Goal: Task Accomplishment & Management: Complete application form

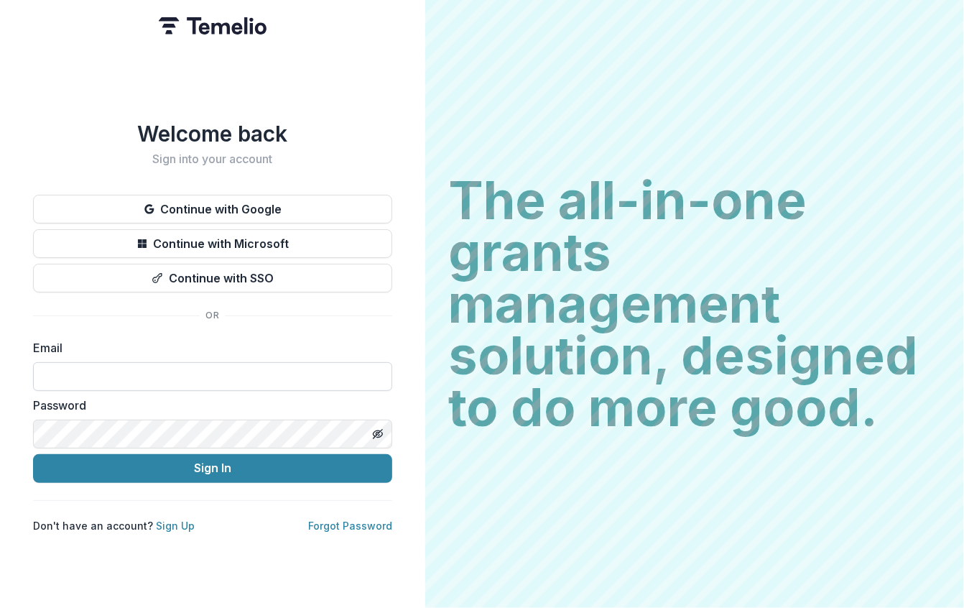
click at [220, 377] on input at bounding box center [212, 376] width 359 height 29
type input "**********"
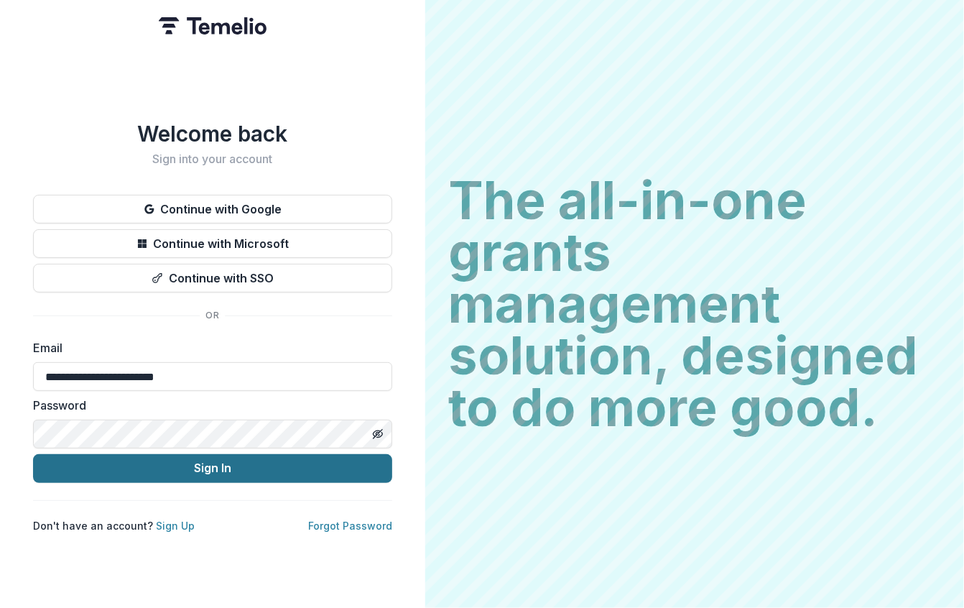
click at [226, 465] on button "Sign In" at bounding box center [212, 468] width 359 height 29
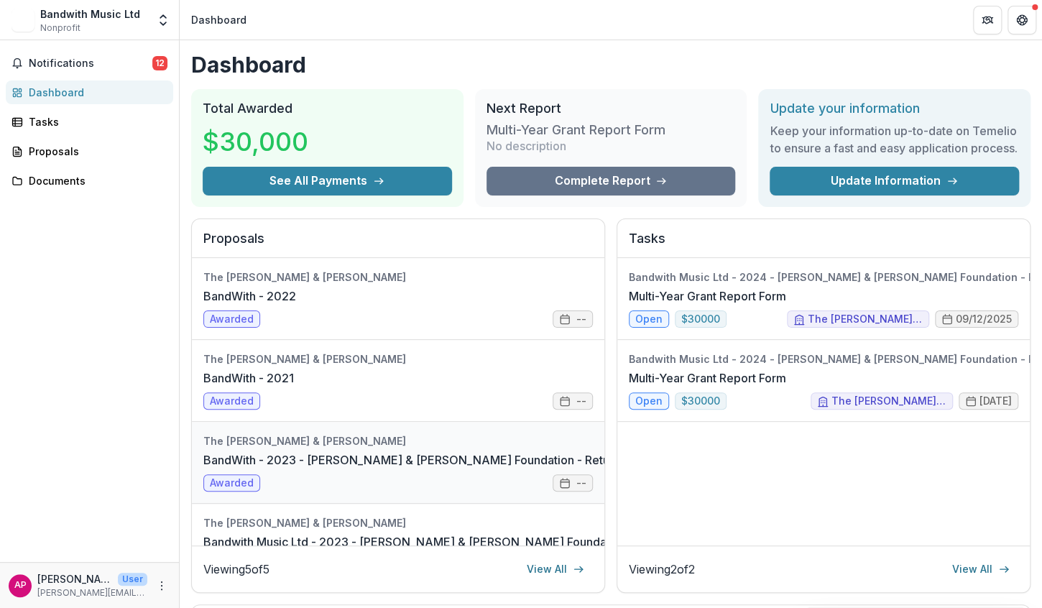
scroll to position [129, 0]
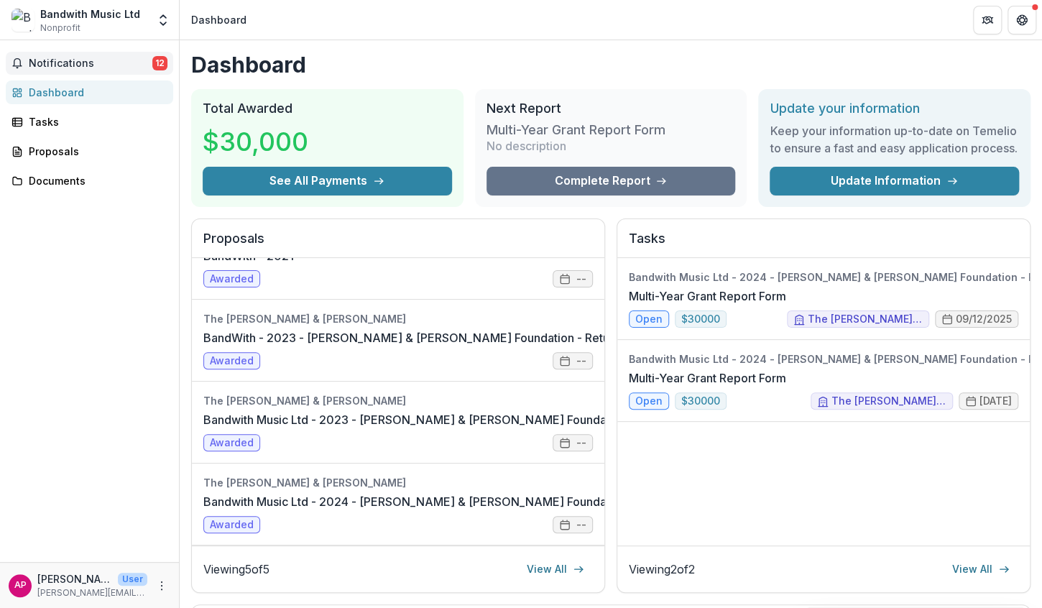
click at [128, 69] on button "Notifications 12" at bounding box center [89, 63] width 167 height 23
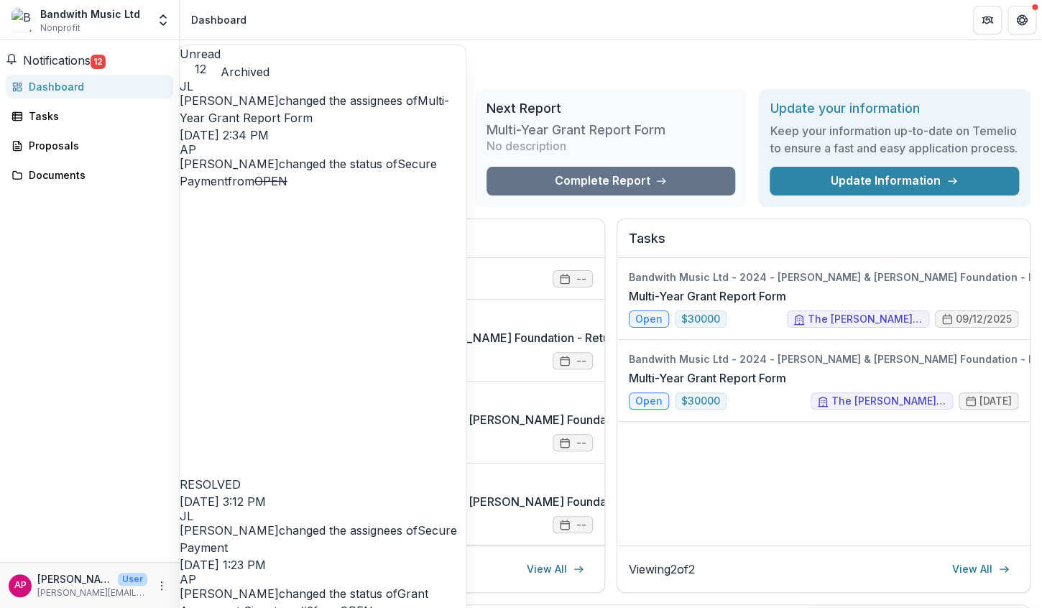
click at [277, 114] on link "Multi-Year Grant Report Form" at bounding box center [314, 109] width 269 height 32
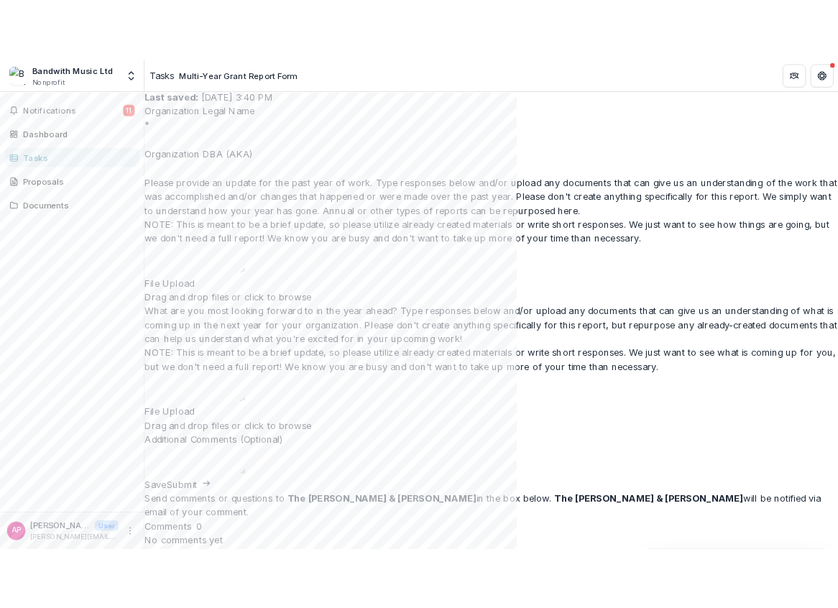
scroll to position [100, 0]
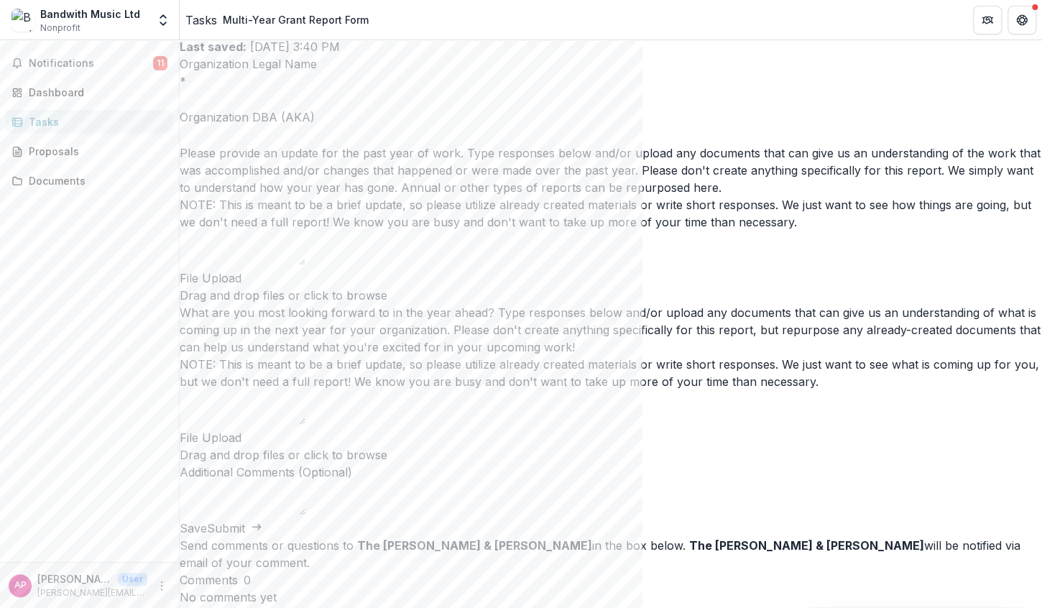
click at [604, 231] on div "NOTE: This is meant to be a brief update, so please utilize already created mat…" at bounding box center [611, 213] width 862 height 34
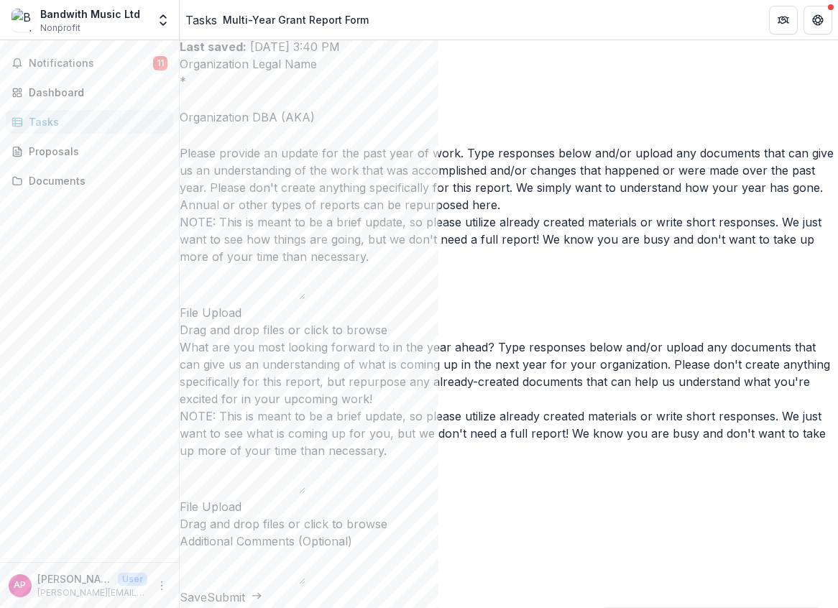
click at [417, 213] on p "Please provide an update for the past year of work. Type responses below and/or…" at bounding box center [509, 178] width 658 height 69
click at [305, 265] on textarea "Please provide an update for the past year of work. Type responses below and/or…" at bounding box center [243, 282] width 126 height 34
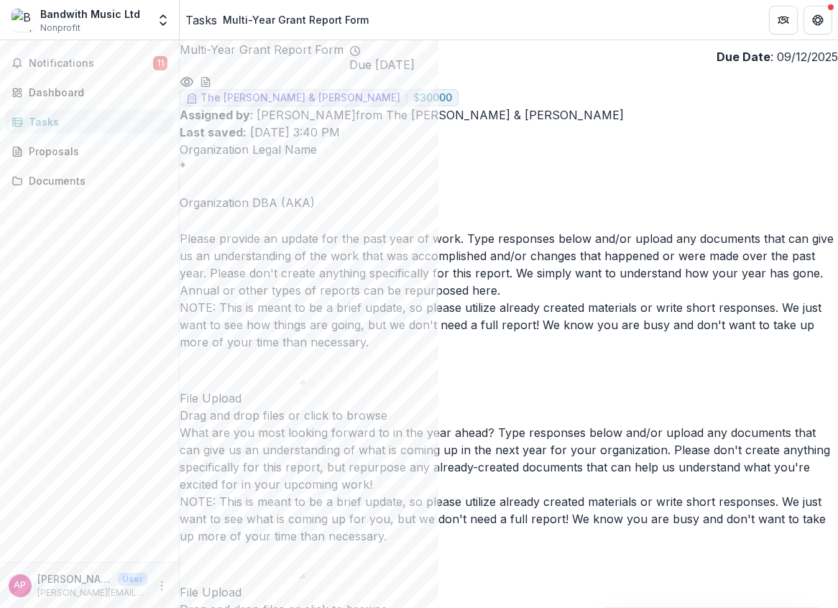
scroll to position [13, 0]
click at [264, 193] on input "Organization Legal Name *" at bounding box center [237, 186] width 115 height 17
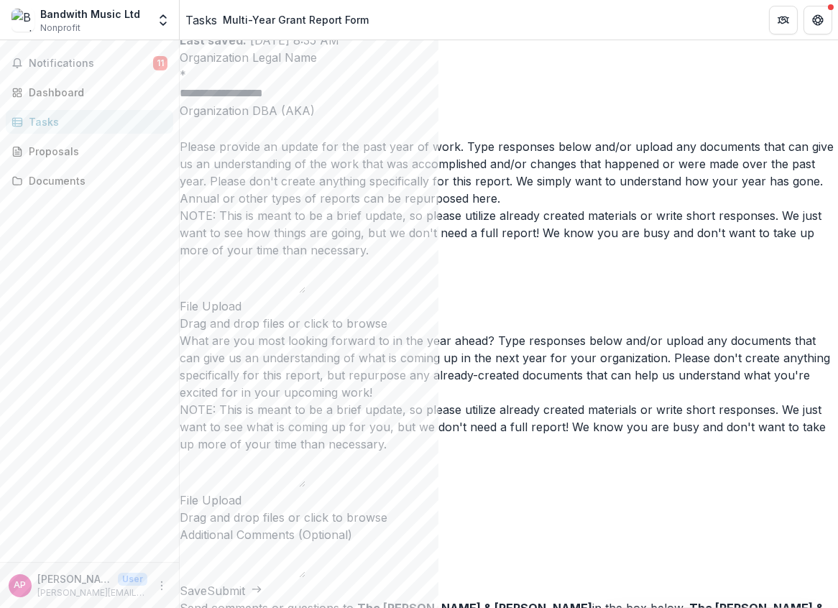
scroll to position [109, 0]
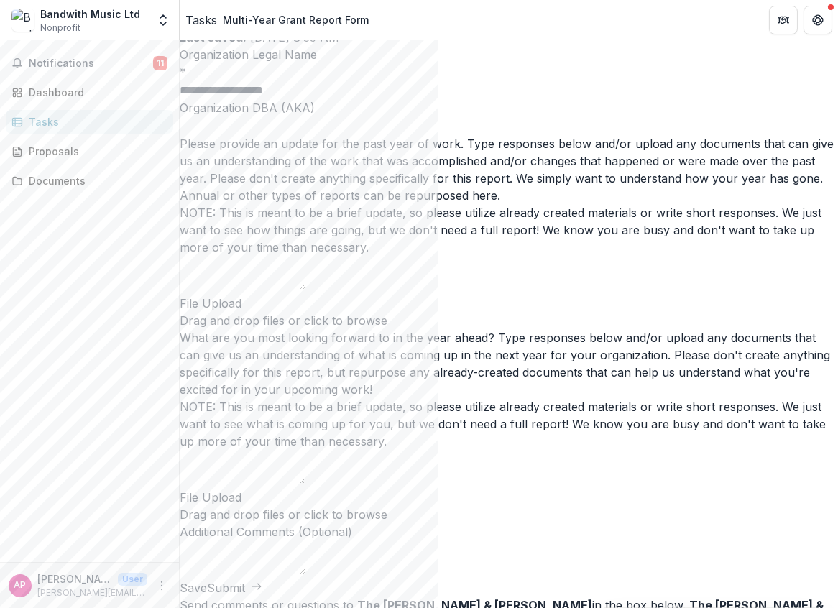
type input "**********"
click at [305, 290] on textarea "Please provide an update for the past year of work. Type responses below and/or…" at bounding box center [243, 273] width 126 height 34
paste textarea "**********"
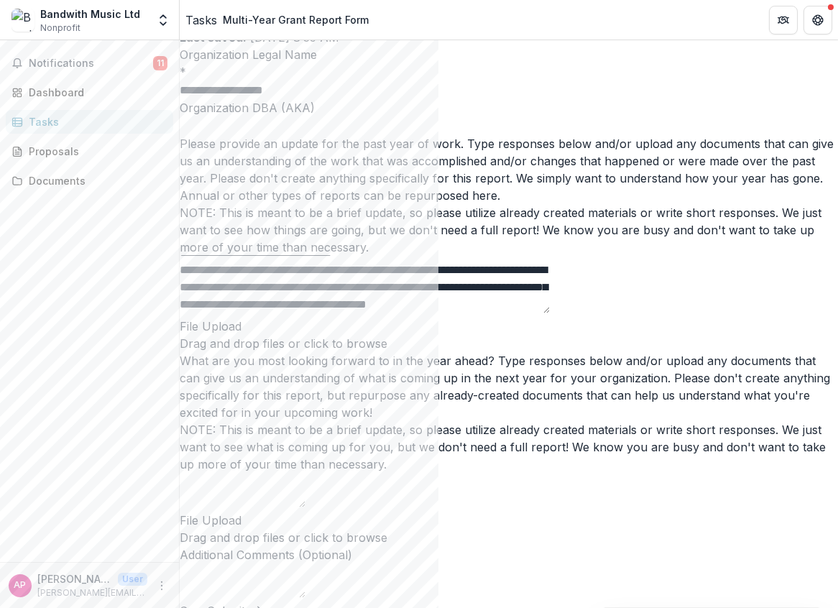
scroll to position [369, 0]
click at [407, 313] on textarea "Please provide an update for the past year of work. Type responses below and/or…" at bounding box center [365, 284] width 370 height 57
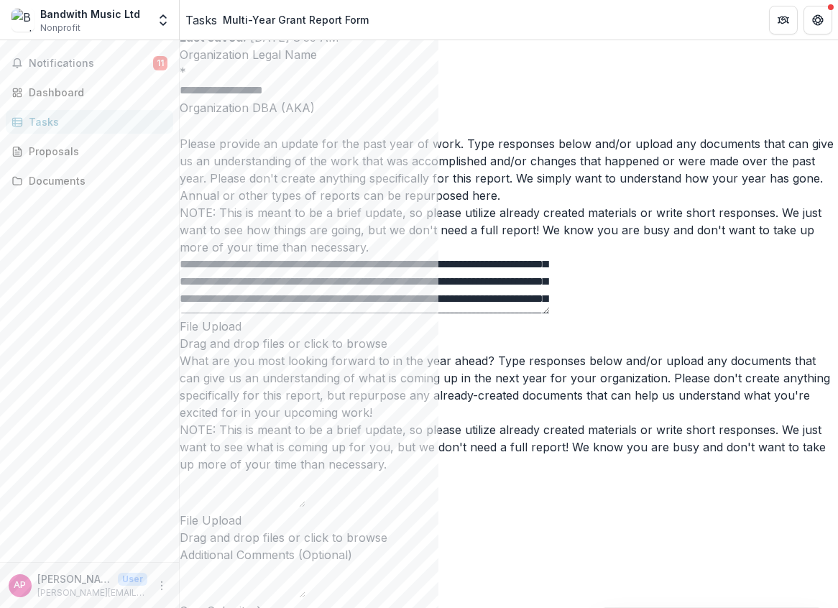
scroll to position [0, 0]
click at [448, 313] on textarea "Please provide an update for the past year of work. Type responses below and/or…" at bounding box center [365, 284] width 370 height 57
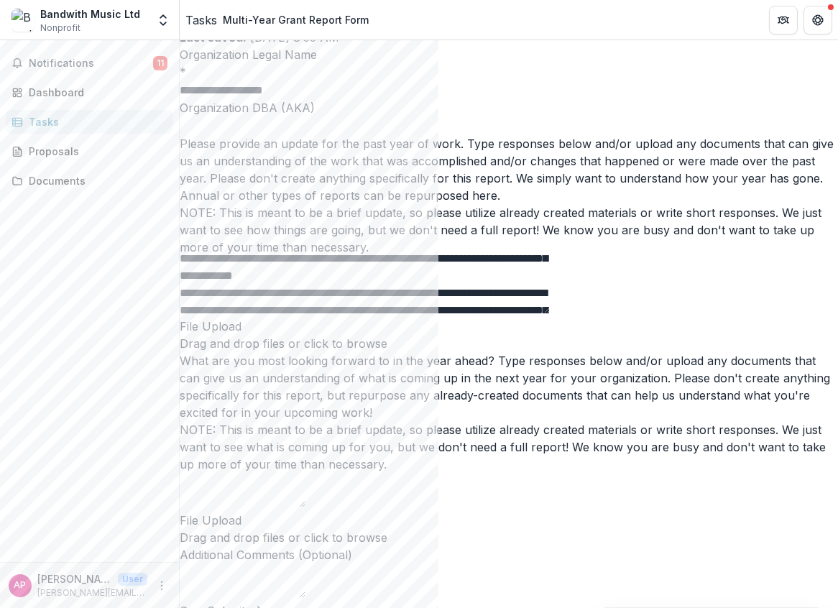
scroll to position [91, 0]
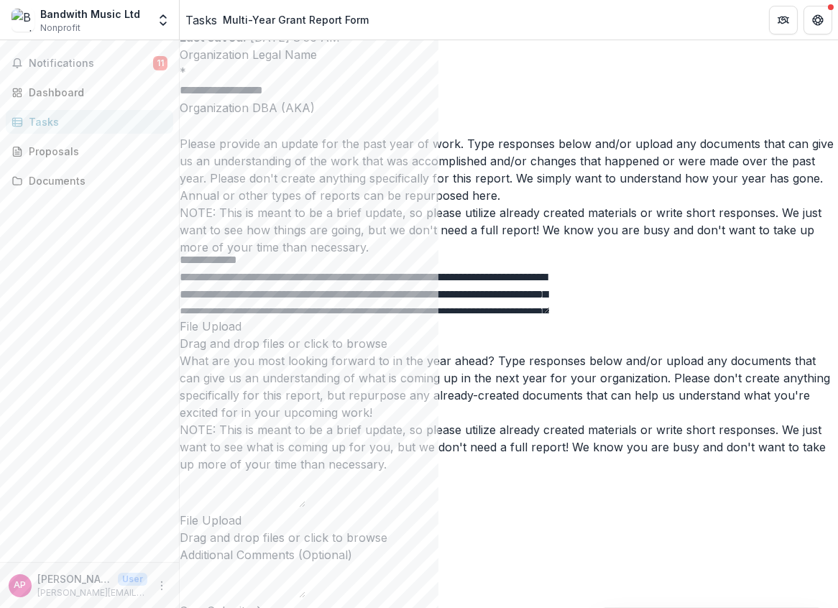
click at [362, 256] on div "NOTE: This is meant to be a brief update, so please utilize already created mat…" at bounding box center [509, 230] width 658 height 52
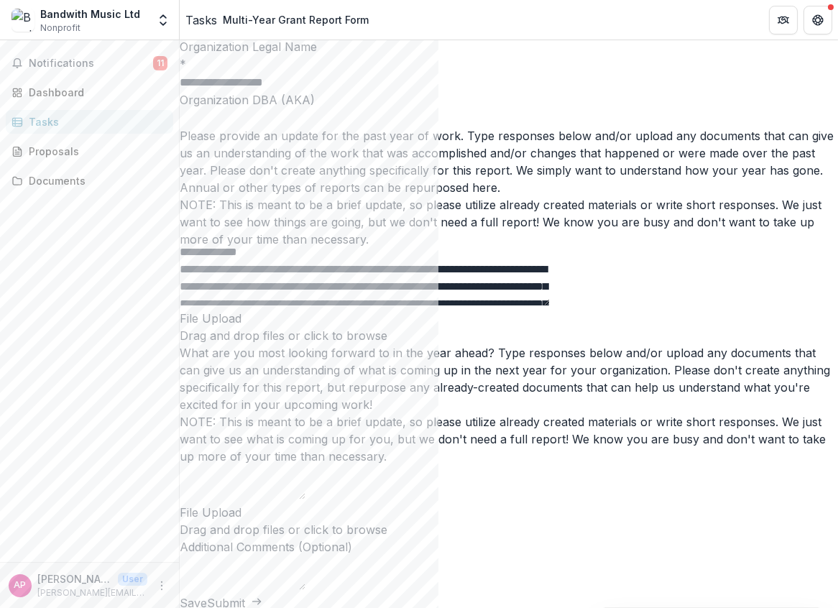
click at [394, 305] on textarea "Please provide an update for the past year of work. Type responses below and/or…" at bounding box center [365, 276] width 370 height 57
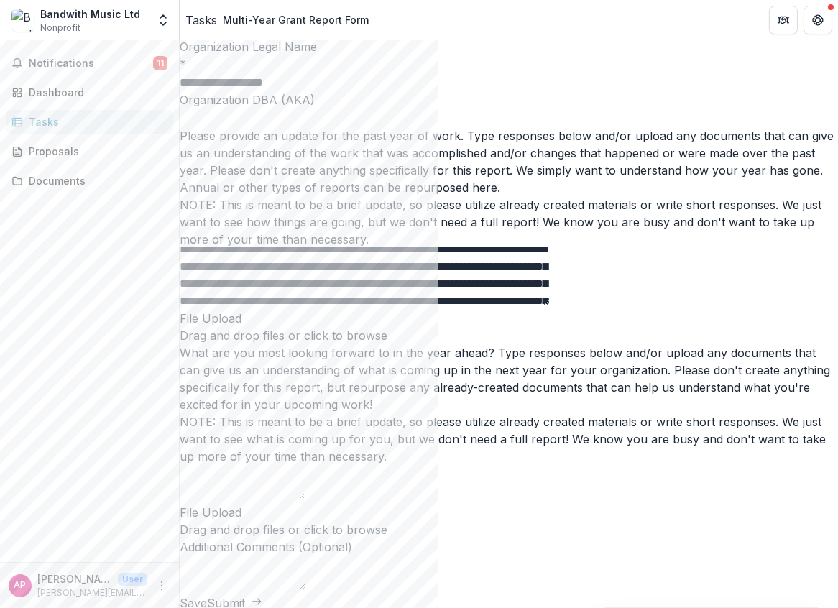
scroll to position [0, 0]
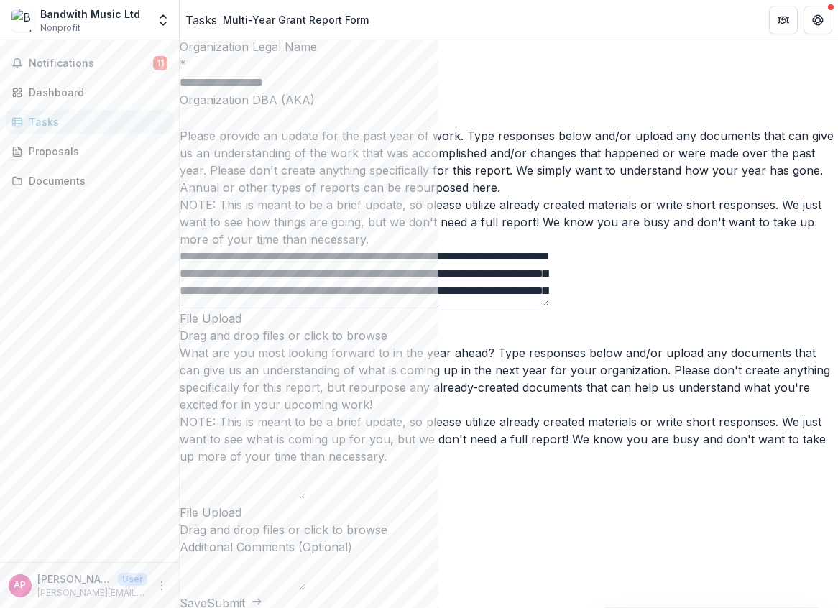
click at [347, 305] on textarea "Please provide an update for the past year of work. Type responses below and/or…" at bounding box center [365, 276] width 370 height 57
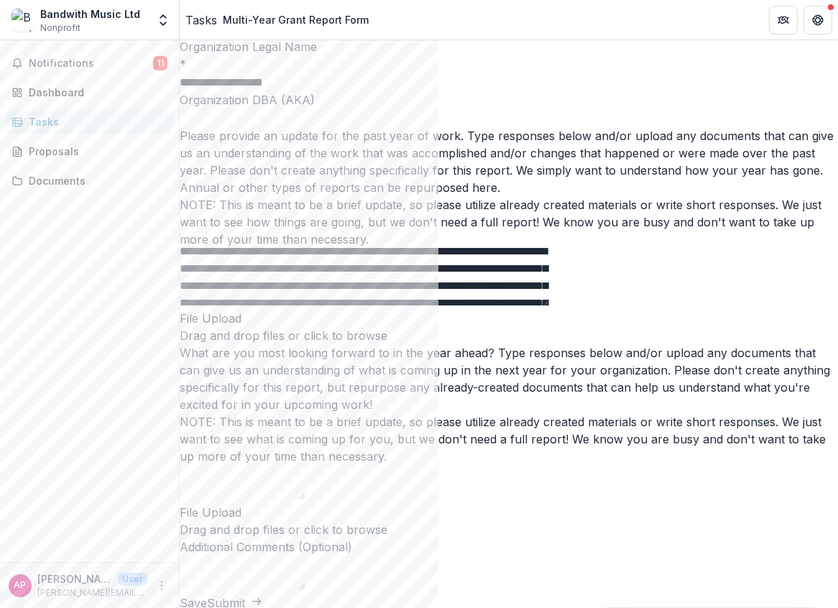
click at [347, 305] on textarea "Please provide an update for the past year of work. Type responses below and/or…" at bounding box center [365, 276] width 370 height 57
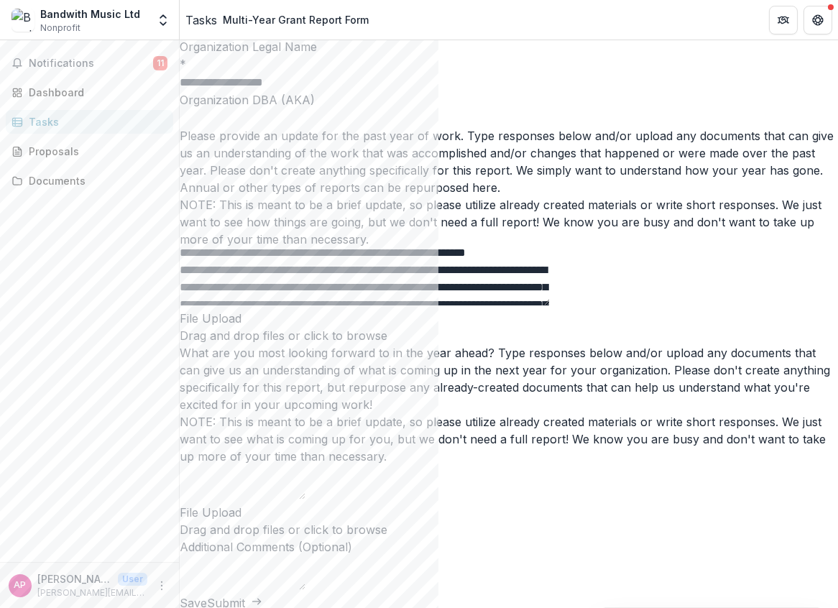
scroll to position [198, 0]
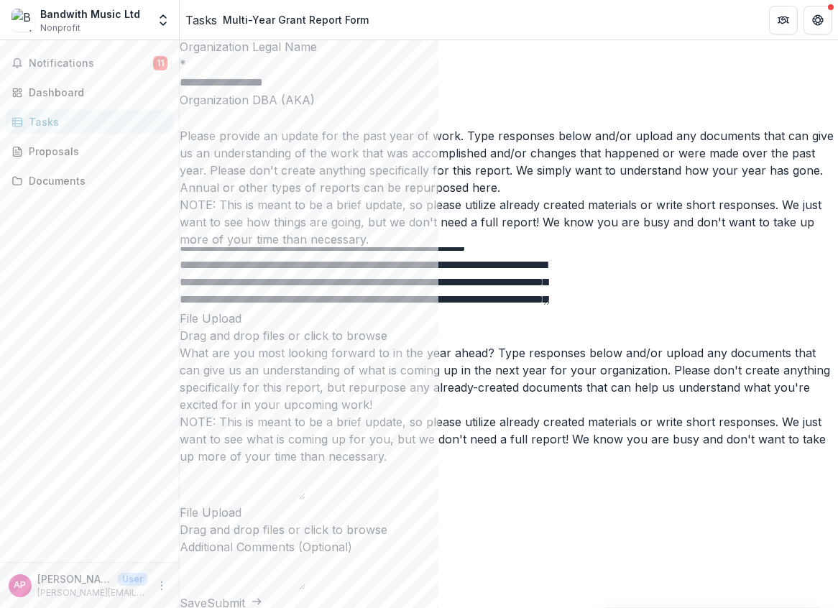
click at [457, 305] on textarea "Please provide an update for the past year of work. Type responses below and/or…" at bounding box center [365, 276] width 370 height 57
click at [450, 305] on textarea "Please provide an update for the past year of work. Type responses below and/or…" at bounding box center [365, 276] width 370 height 57
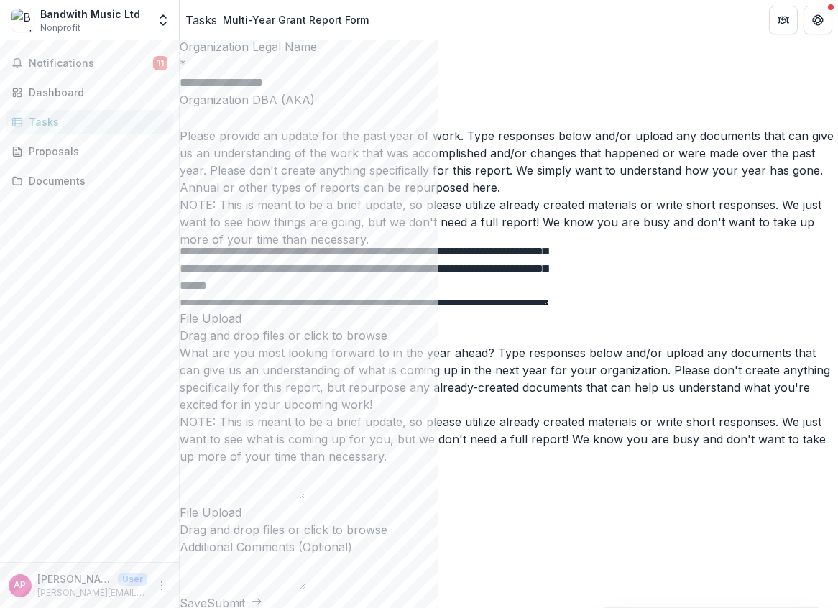
click at [435, 305] on textarea "Please provide an update for the past year of work. Type responses below and/or…" at bounding box center [365, 276] width 370 height 57
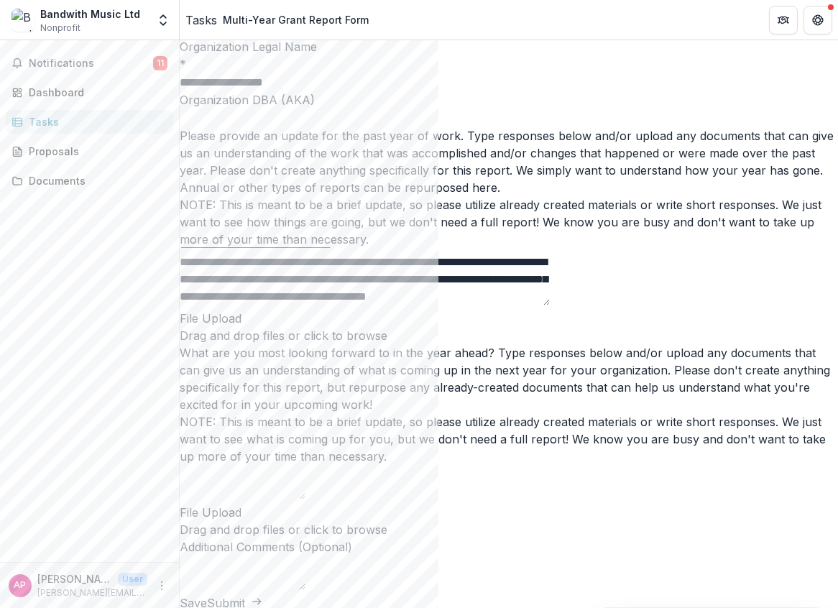
scroll to position [365, 0]
click at [501, 305] on textarea "Please provide an update for the past year of work. Type responses below and/or…" at bounding box center [365, 276] width 370 height 57
type textarea "**********"
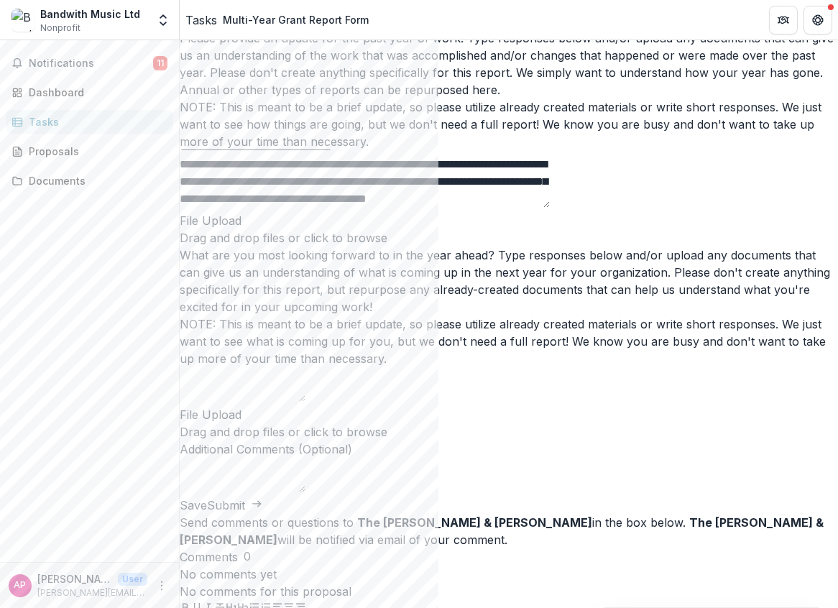
scroll to position [220, 0]
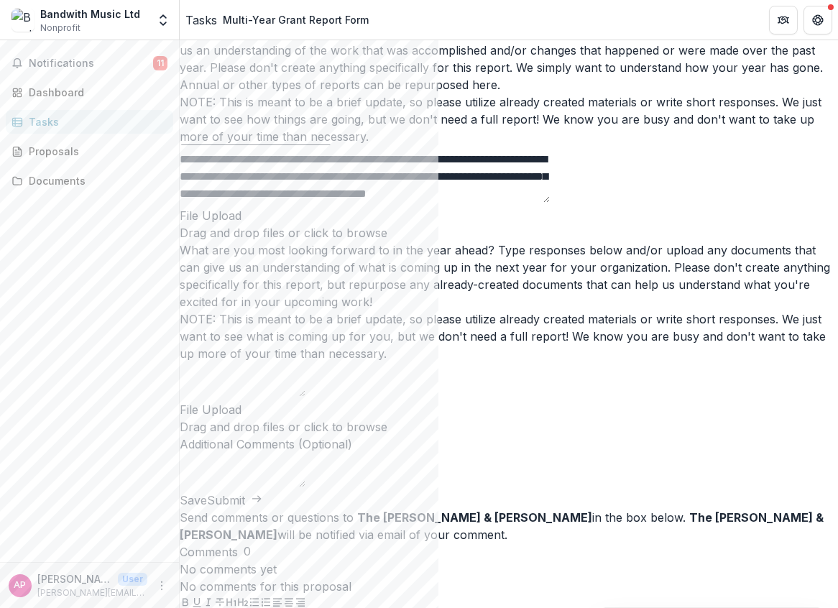
click at [440, 93] on p "Please provide an update for the past year of work. Type responses below and/or…" at bounding box center [509, 58] width 658 height 69
click at [440, 187] on textarea "Please provide an update for the past year of work. Type responses below and/or…" at bounding box center [365, 173] width 370 height 57
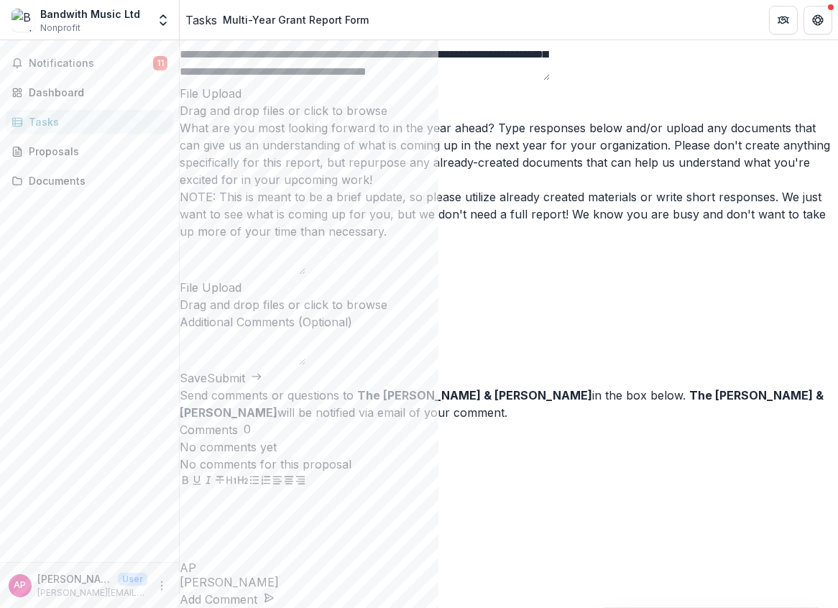
scroll to position [415, 0]
click at [490, 188] on p "What are you most looking forward to in the year ahead? Type responses below an…" at bounding box center [509, 153] width 658 height 69
click at [305, 274] on textarea "What are you most looking forward to in the year ahead? Type responses below an…" at bounding box center [243, 257] width 126 height 34
click at [468, 188] on p "What are you most looking forward to in the year ahead? Type responses below an…" at bounding box center [509, 153] width 658 height 69
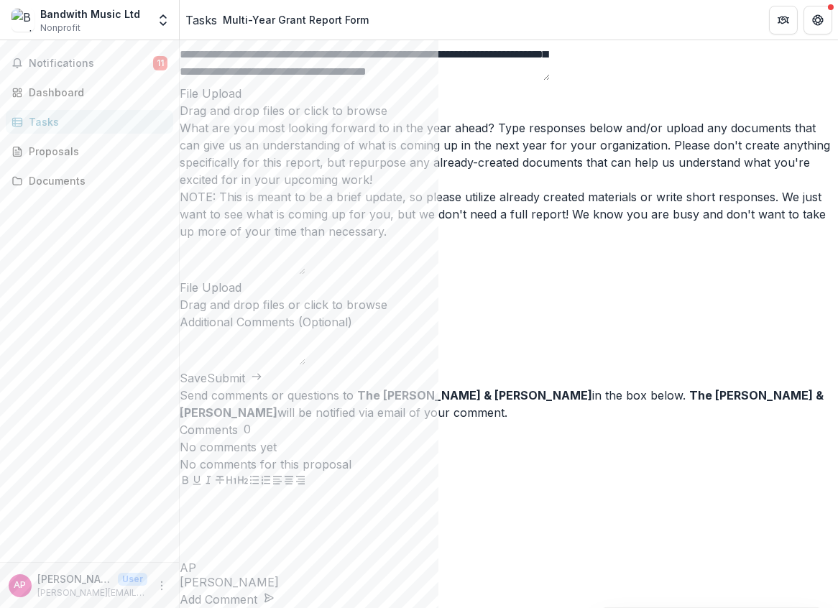
click at [305, 274] on textarea "What are you most looking forward to in the year ahead? Type responses below an…" at bounding box center [243, 257] width 126 height 34
click at [453, 188] on p "What are you most looking forward to in the year ahead? Type responses below an…" at bounding box center [509, 153] width 658 height 69
click at [305, 274] on textarea "What are you most looking forward to in the year ahead? Type responses below an…" at bounding box center [243, 257] width 126 height 34
paste textarea "**********"
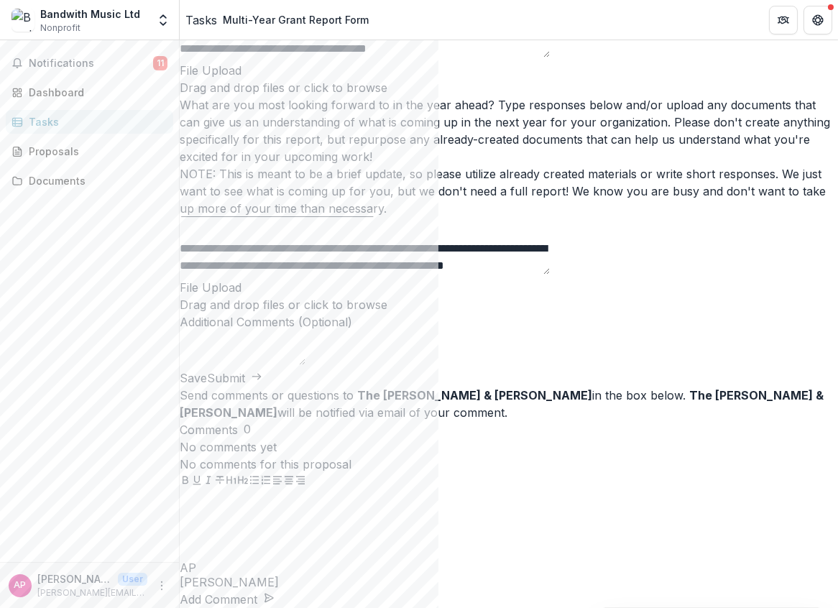
scroll to position [289, 0]
click at [397, 274] on textarea "What are you most looking forward to in the year ahead? Type responses below an…" at bounding box center [365, 245] width 370 height 57
click at [396, 274] on textarea "What are you most looking forward to in the year ahead? Type responses below an…" at bounding box center [365, 245] width 370 height 57
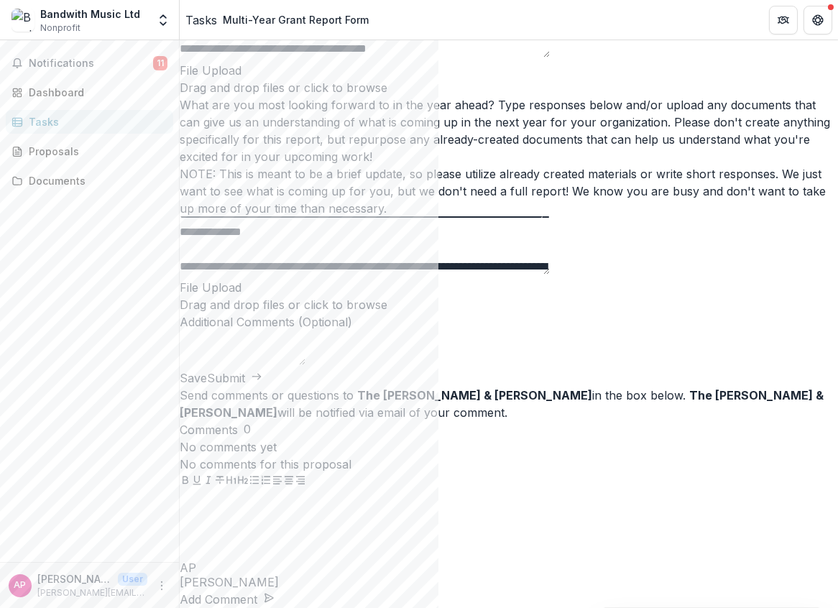
scroll to position [42, 0]
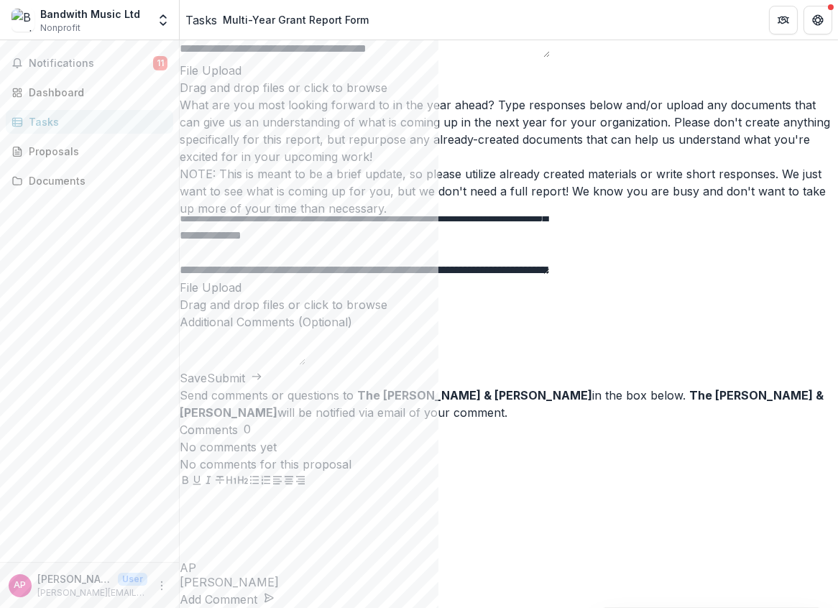
click at [530, 274] on textarea "What are you most looking forward to in the year ahead? Type responses below an…" at bounding box center [365, 245] width 370 height 57
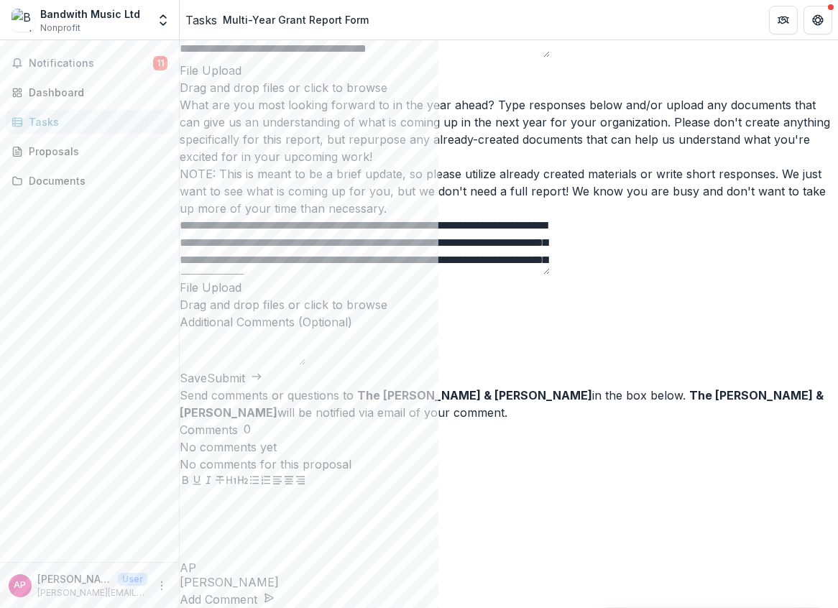
type textarea "**********"
click at [598, 320] on div "**********" at bounding box center [509, 63] width 658 height 614
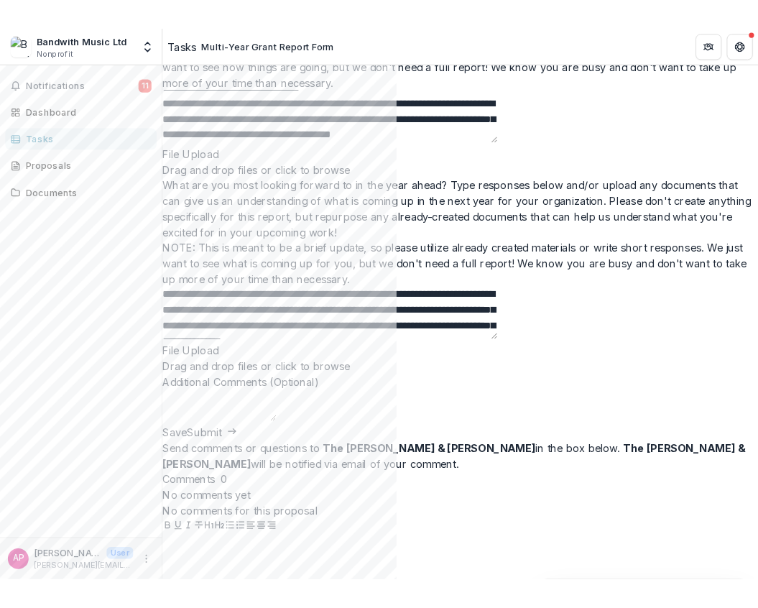
scroll to position [335, 0]
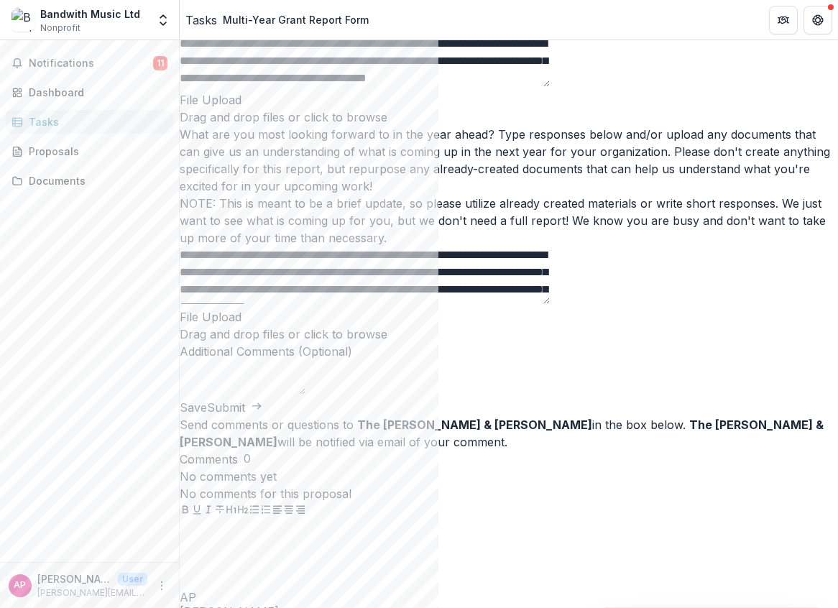
click at [384, 29] on div "NOTE: This is meant to be a brief update, so please utilize already created mat…" at bounding box center [509, 4] width 658 height 52
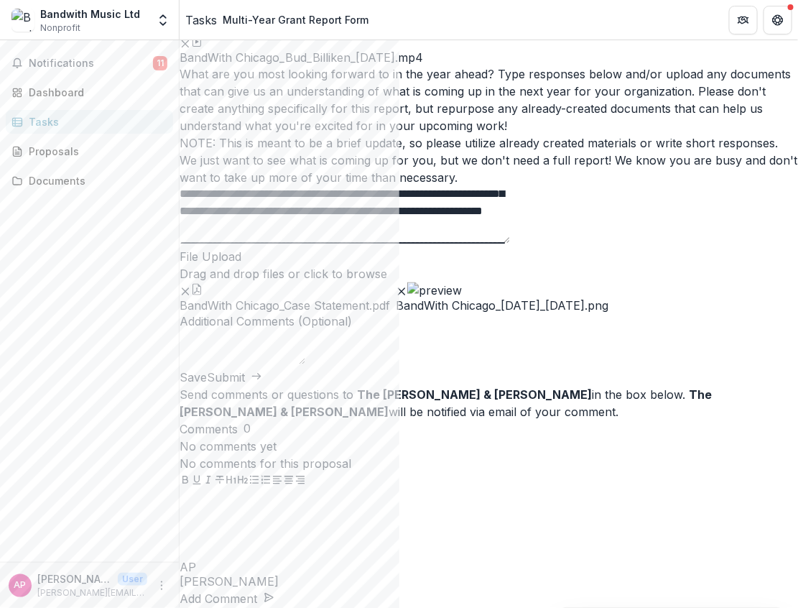
scroll to position [1167, 0]
click at [262, 387] on button "Submit" at bounding box center [234, 377] width 55 height 17
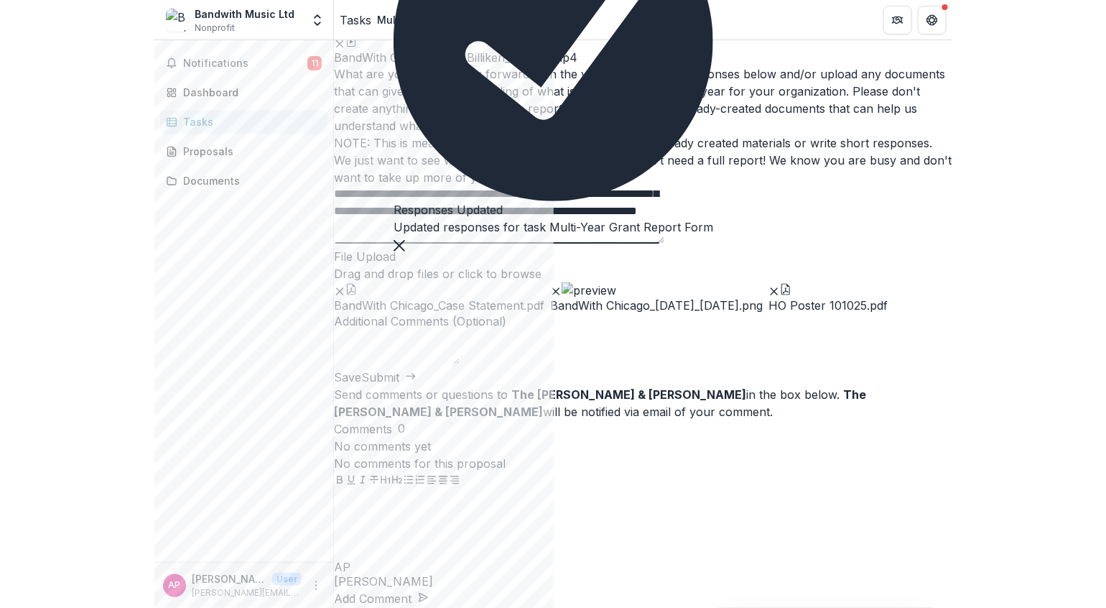
scroll to position [1173, 0]
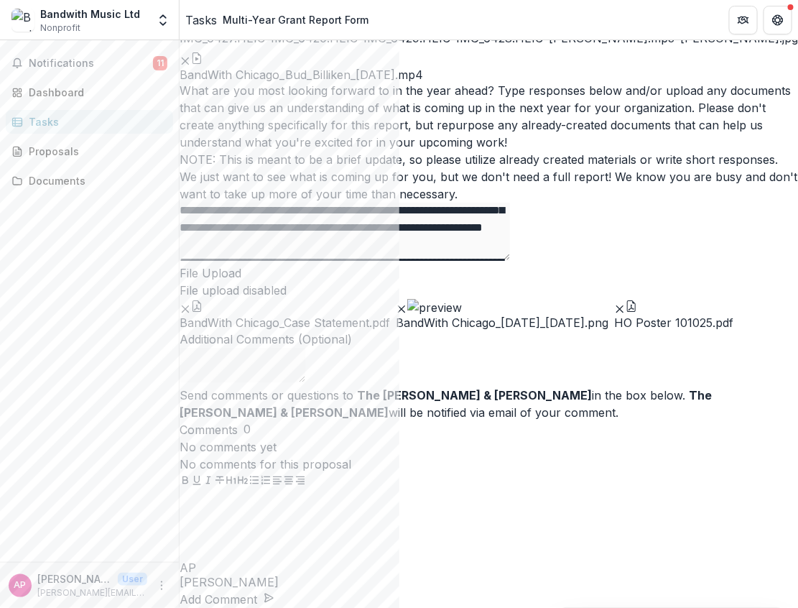
click at [733, 387] on div "Send comments or questions to The [PERSON_NAME] & [PERSON_NAME] in the box belo…" at bounding box center [489, 497] width 619 height 221
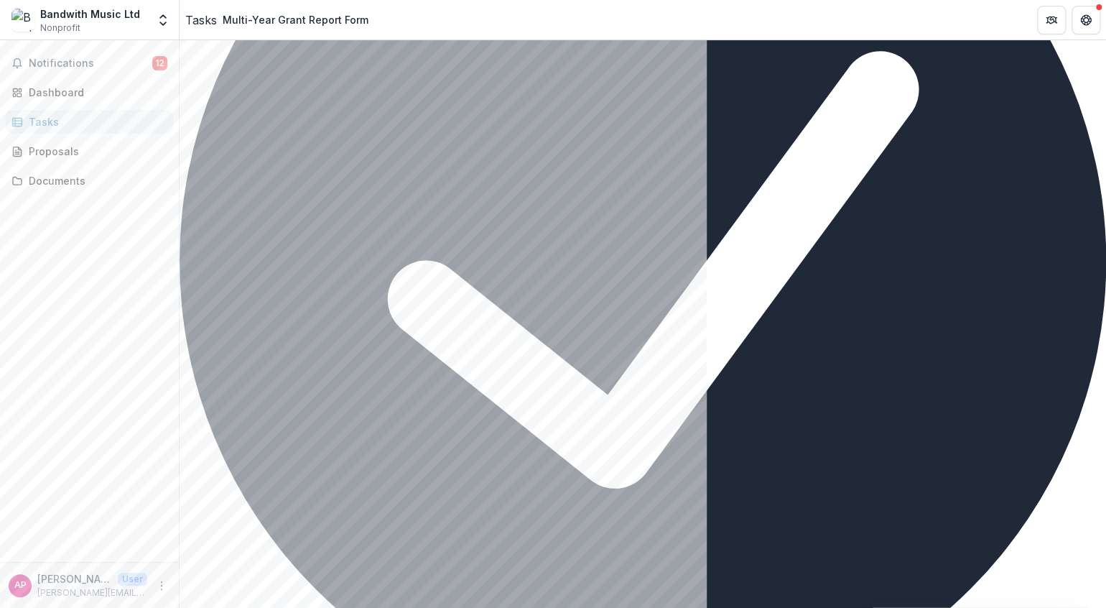
scroll to position [0, 0]
